Goal: Communication & Community: Share content

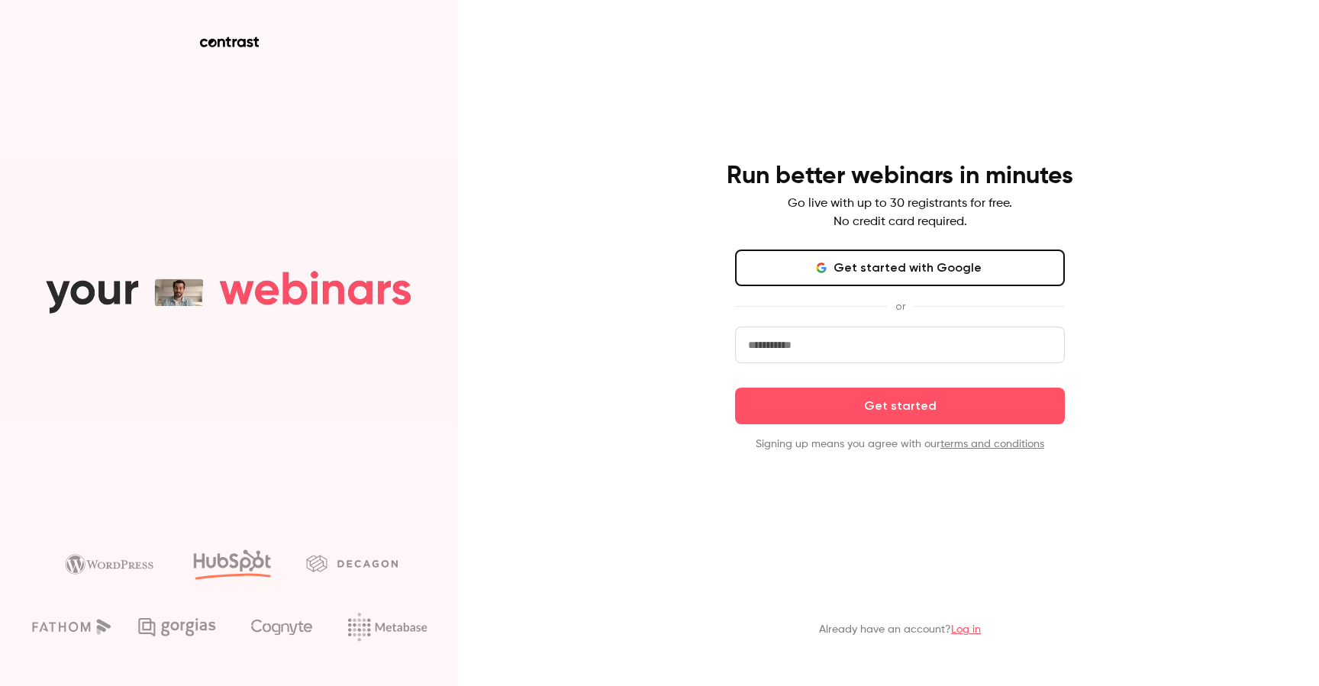
click at [964, 621] on div "Already have an account? Log in" at bounding box center [900, 608] width 397 height 84
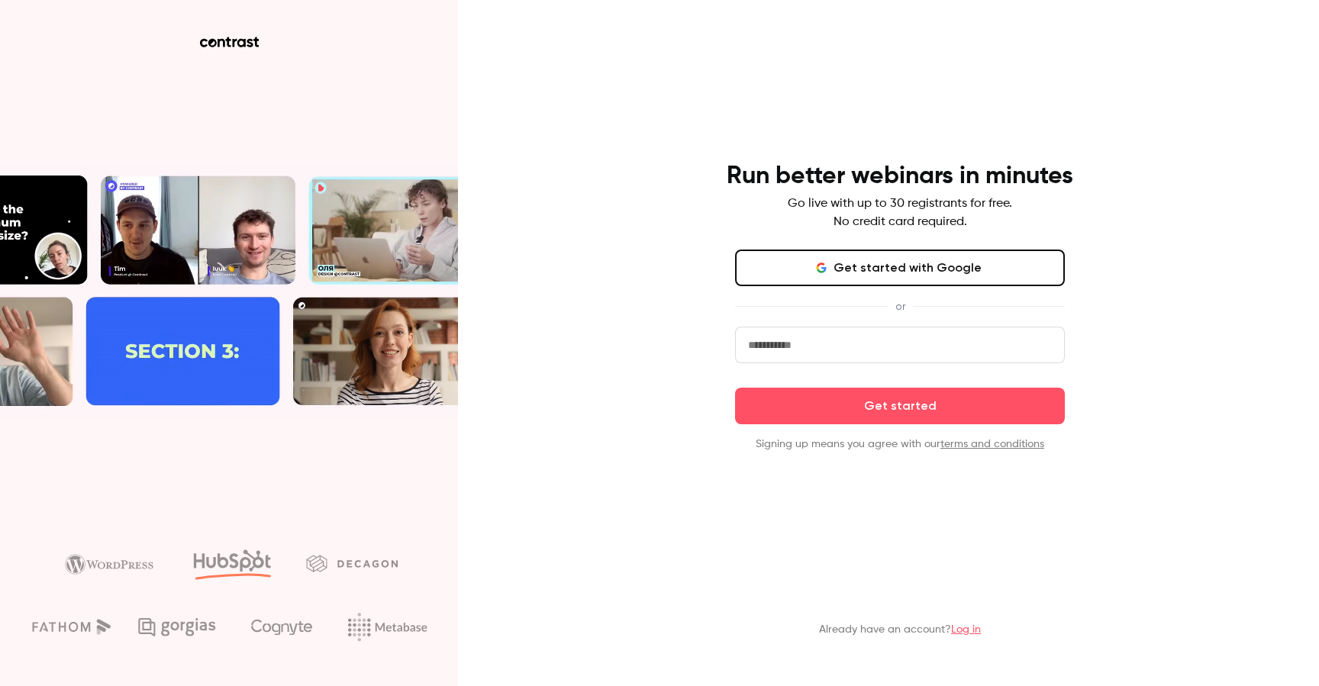
click at [964, 625] on link "Log in" at bounding box center [966, 629] width 30 height 11
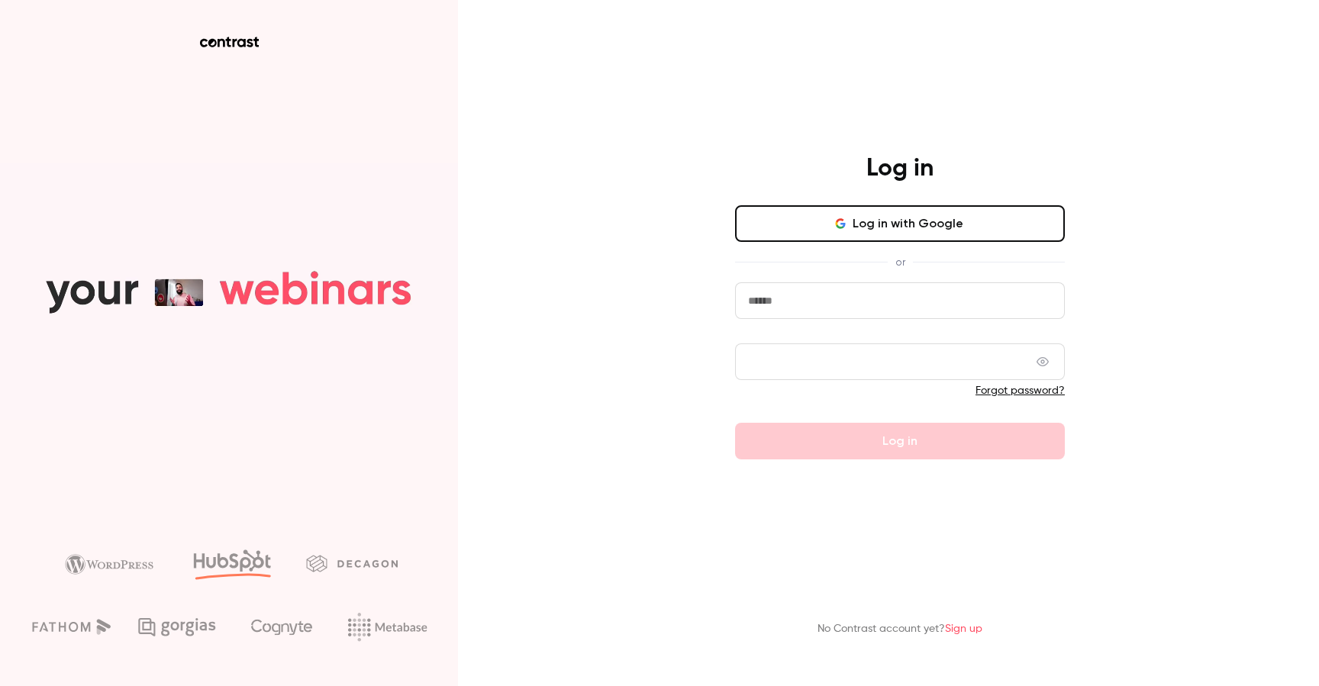
type input "**********"
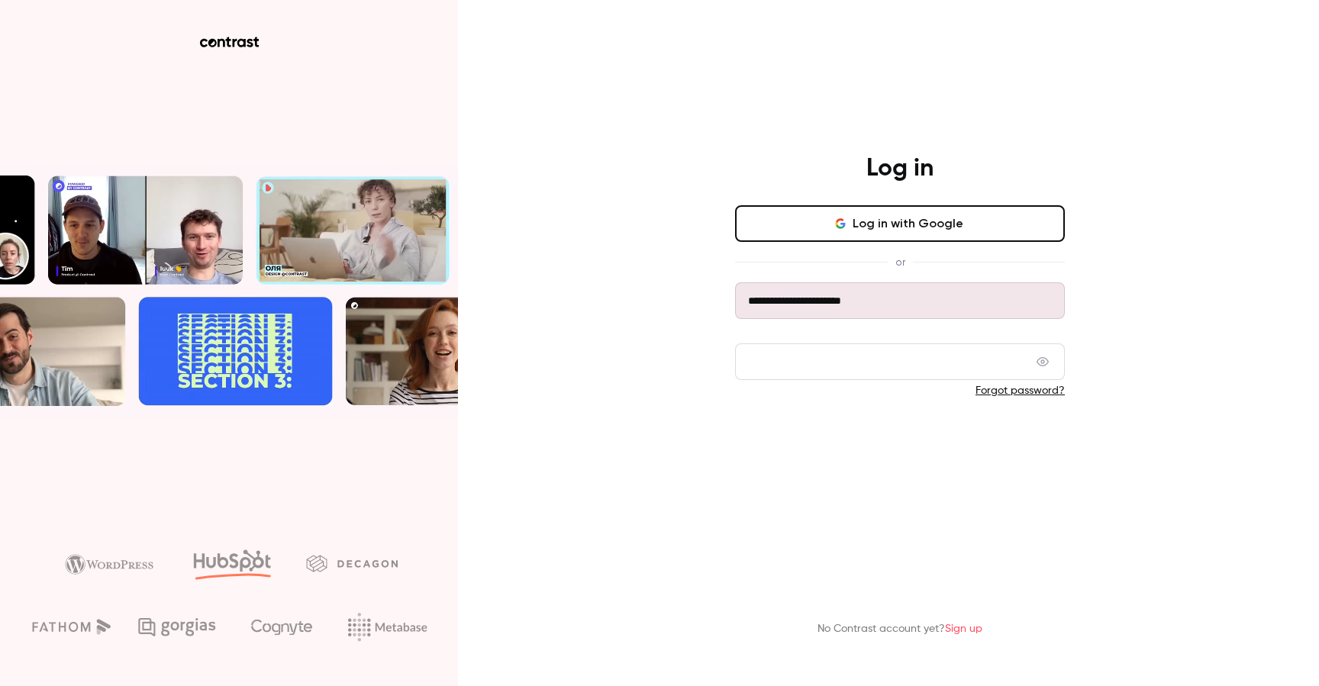
click at [893, 428] on button "Log in" at bounding box center [900, 441] width 330 height 37
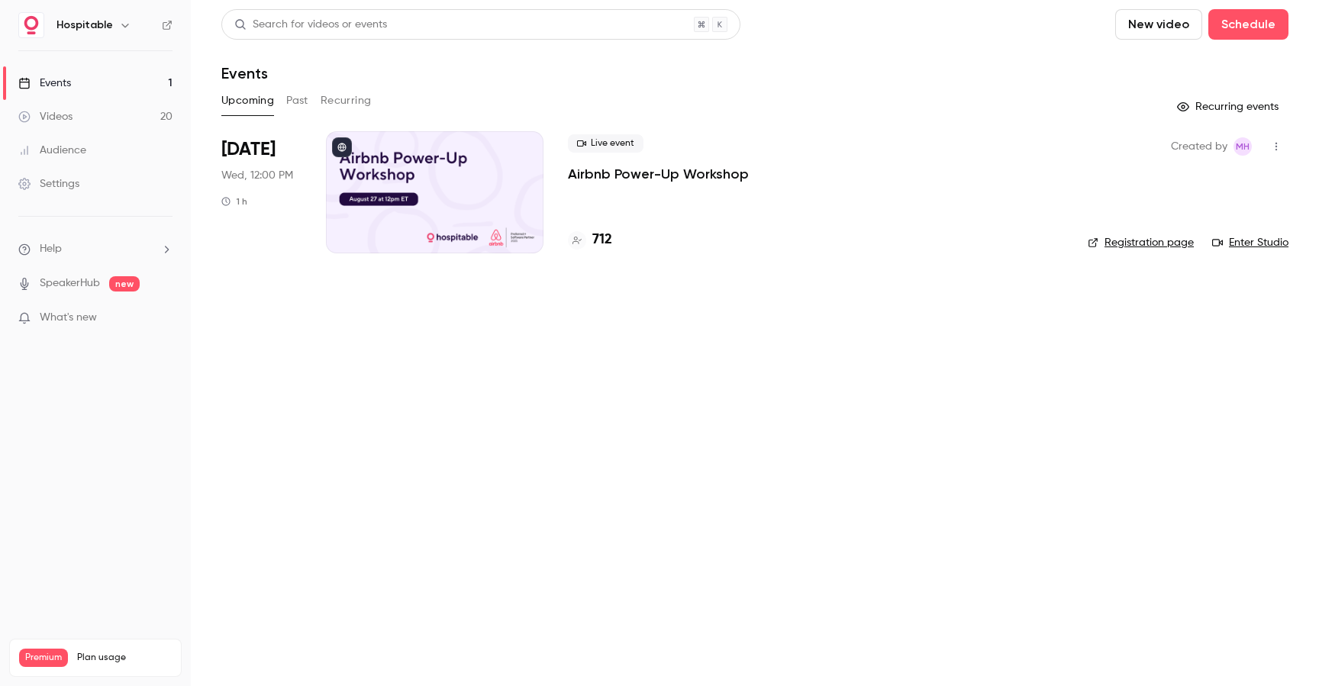
click at [492, 196] on div at bounding box center [435, 192] width 218 height 122
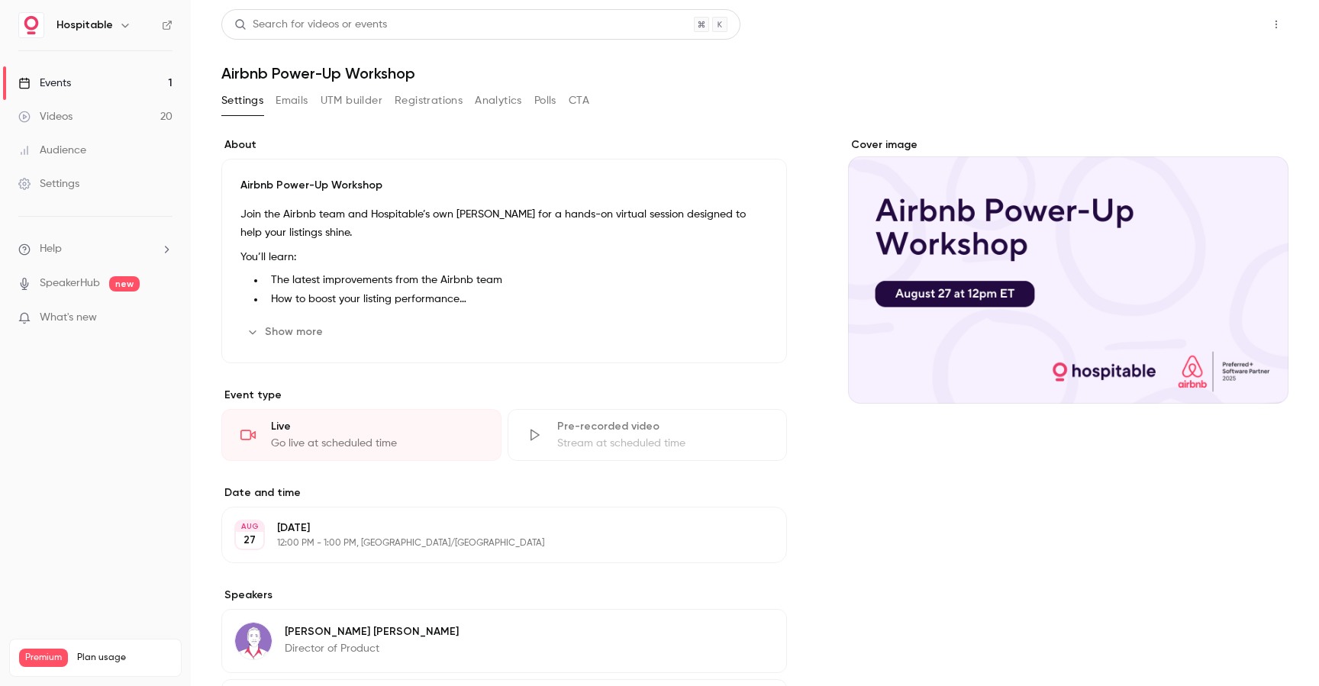
click at [1203, 34] on button "Share" at bounding box center [1222, 24] width 60 height 31
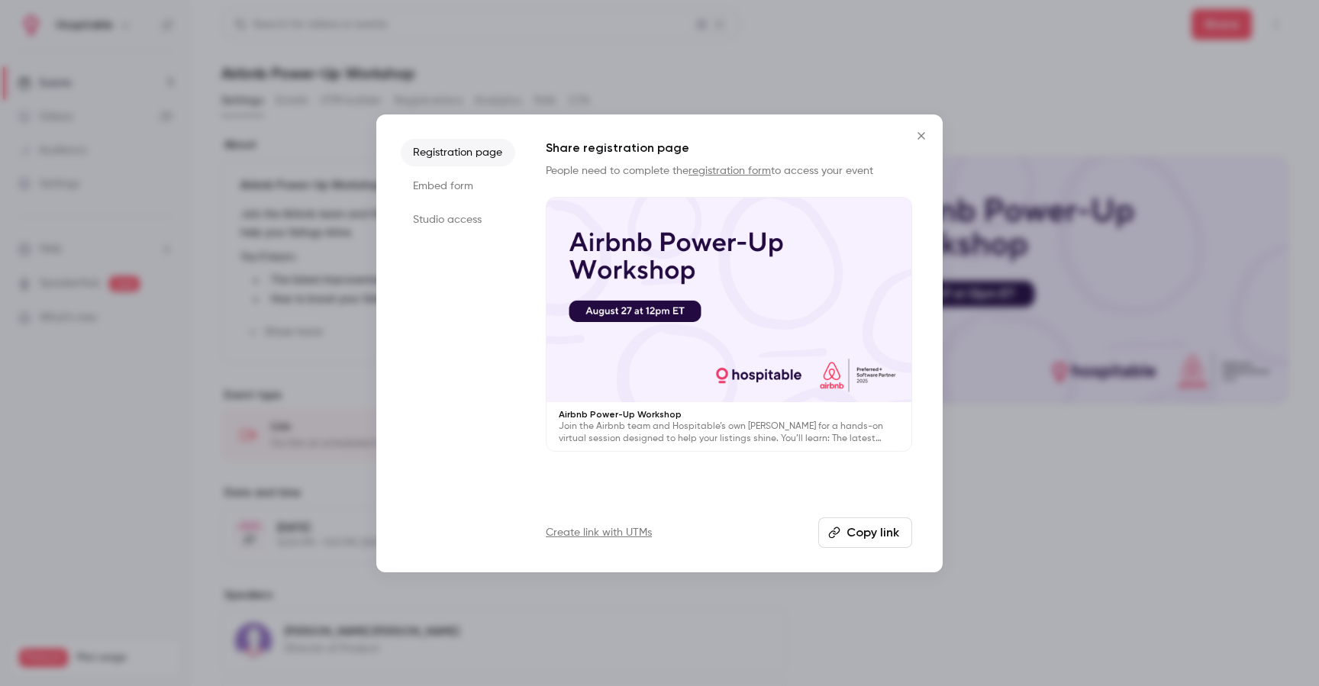
click at [875, 539] on button "Copy link" at bounding box center [865, 533] width 94 height 31
